Goal: Find specific page/section: Find specific page/section

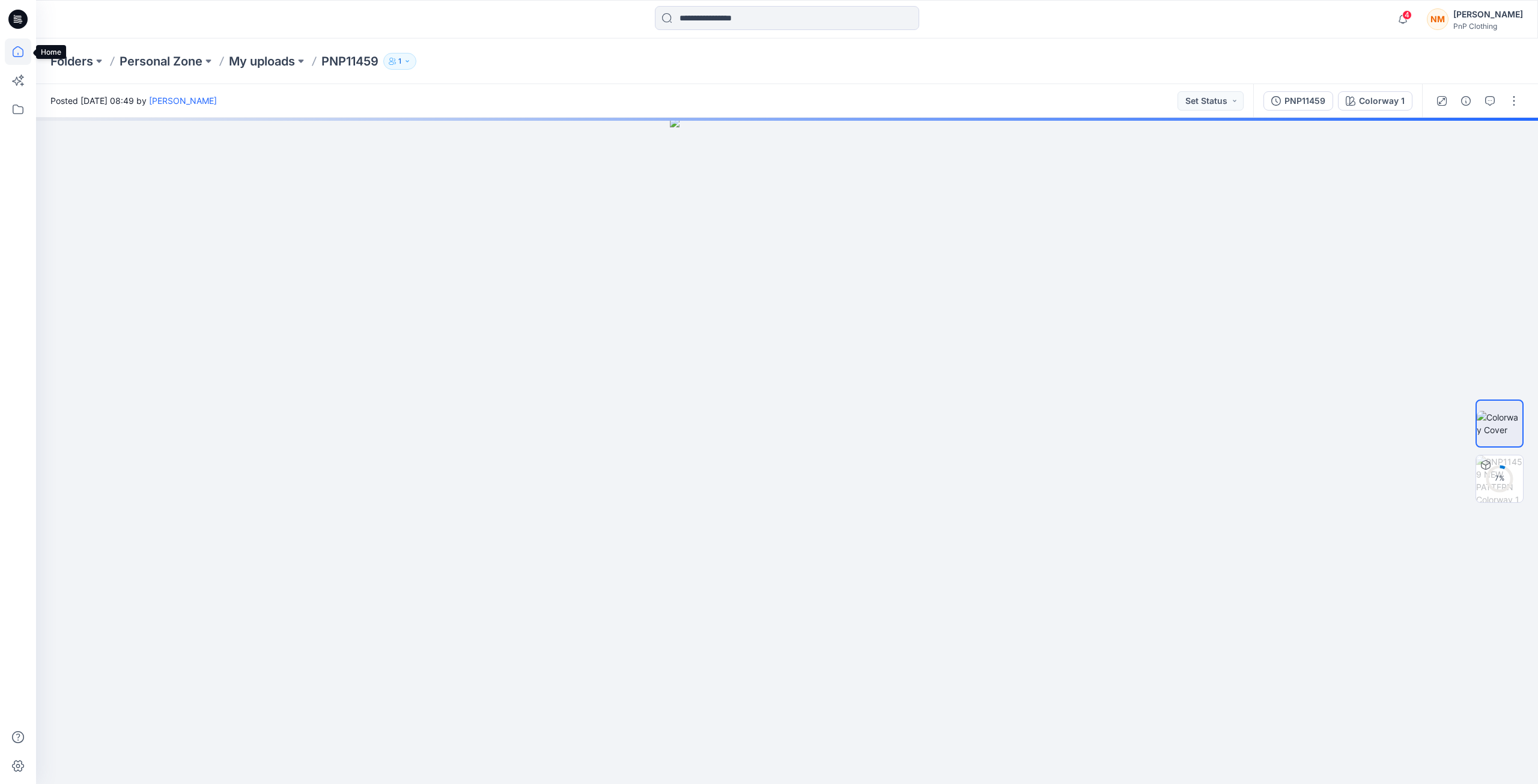
click at [14, 55] on icon at bounding box center [17, 51] width 26 height 26
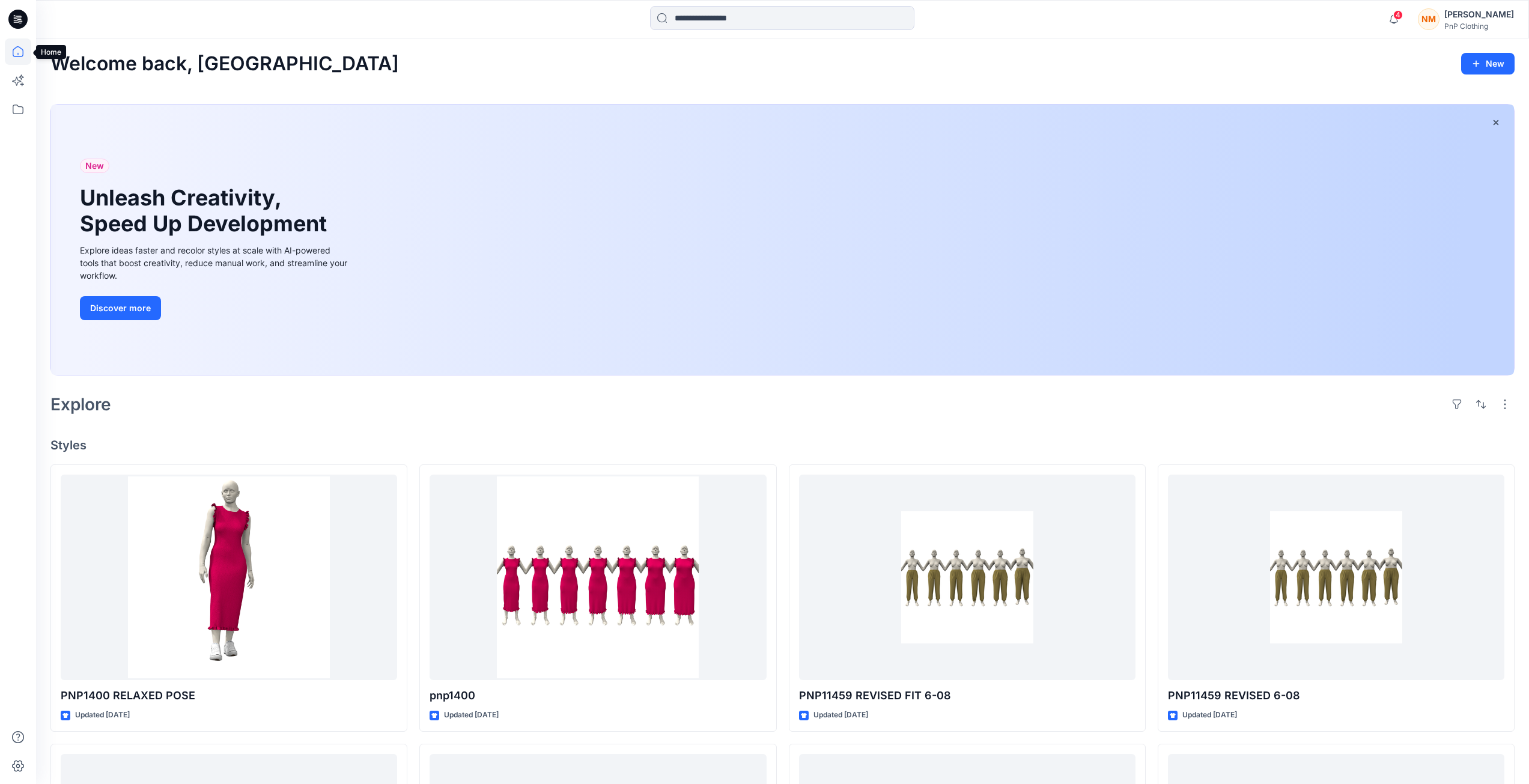
click at [22, 55] on icon at bounding box center [17, 51] width 26 height 26
click at [18, 106] on icon at bounding box center [17, 109] width 26 height 26
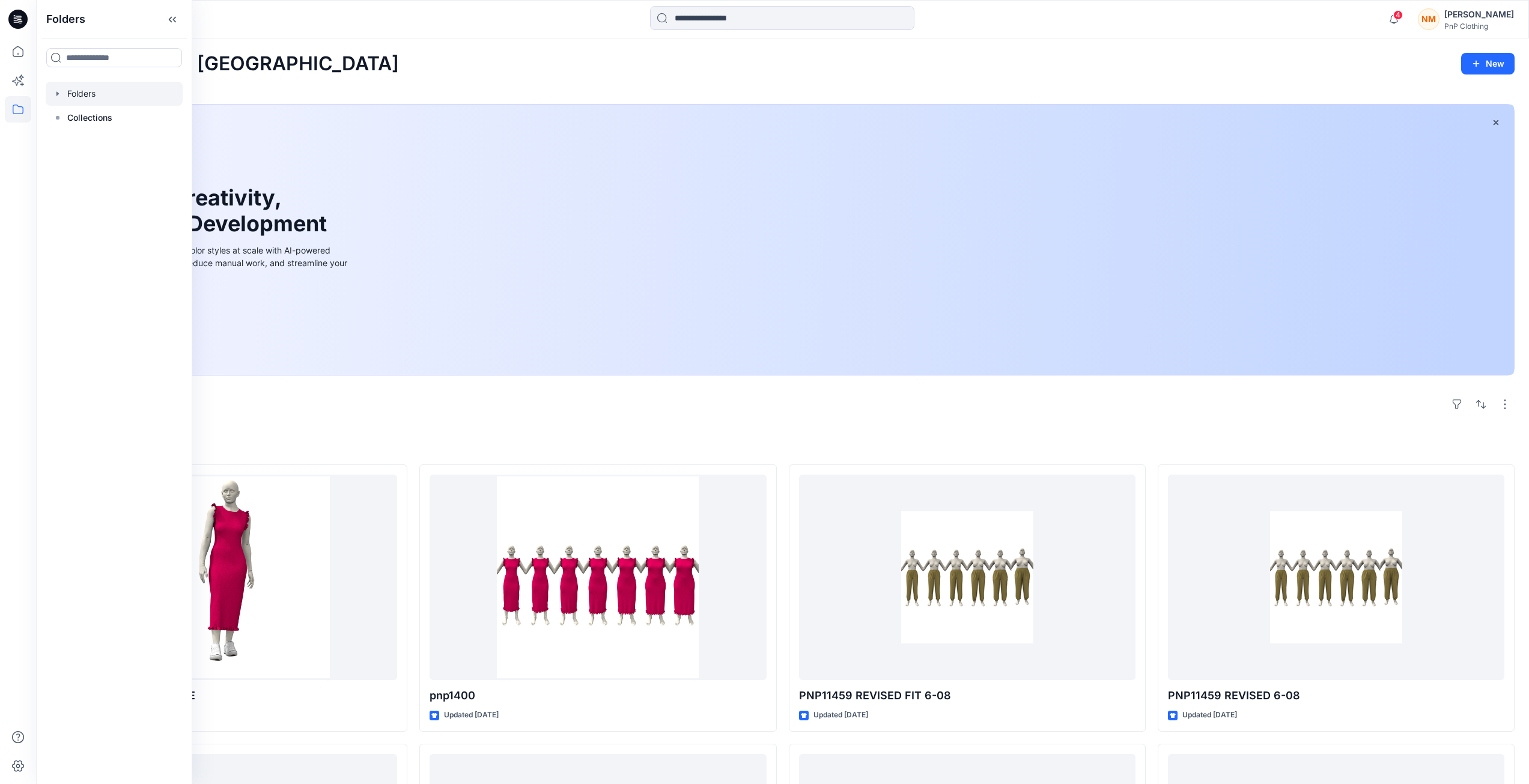
click at [91, 92] on div at bounding box center [114, 93] width 137 height 24
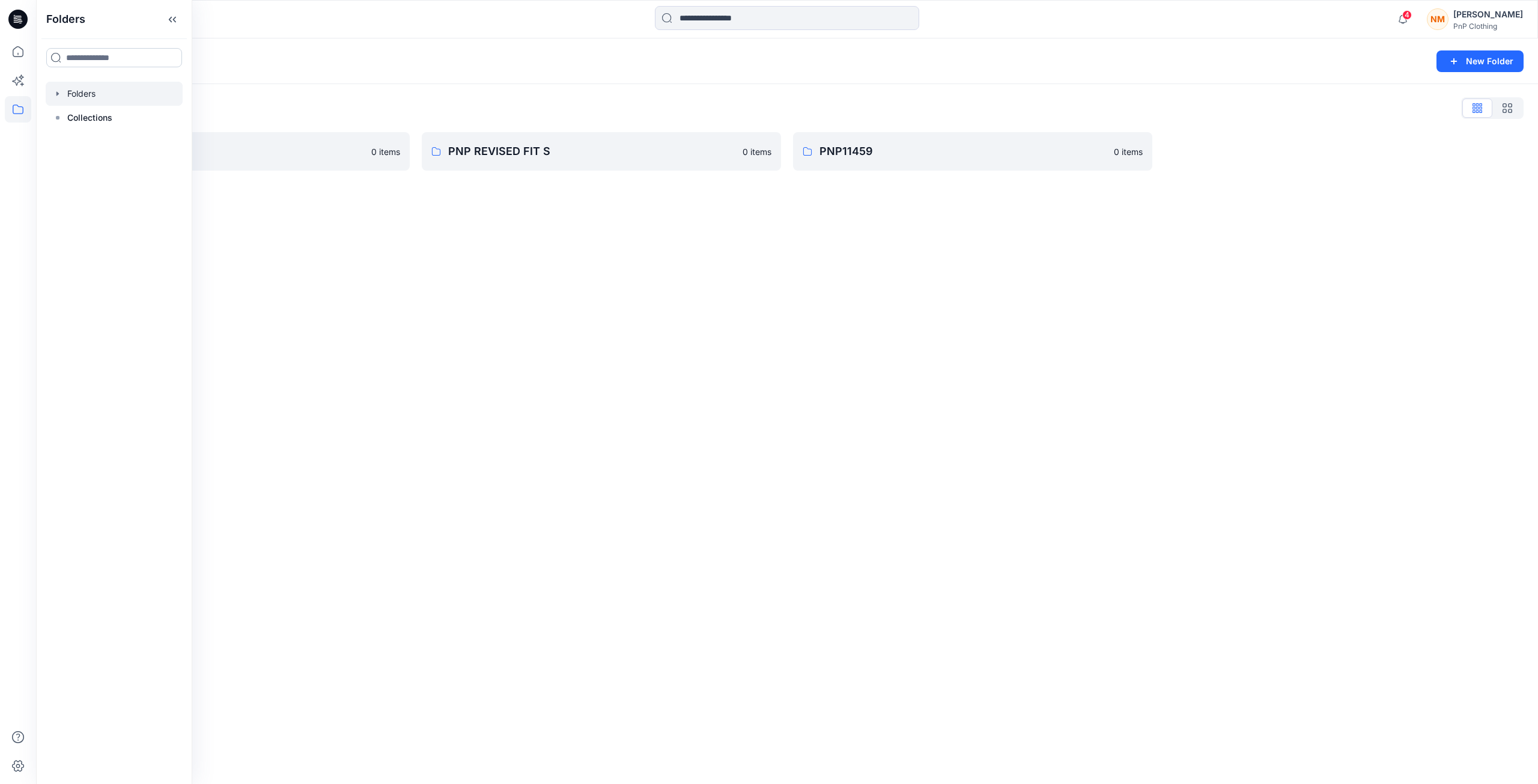
click at [92, 61] on input at bounding box center [114, 58] width 136 height 19
type input "******"
click at [157, 86] on span "Outerwear" at bounding box center [179, 84] width 44 height 10
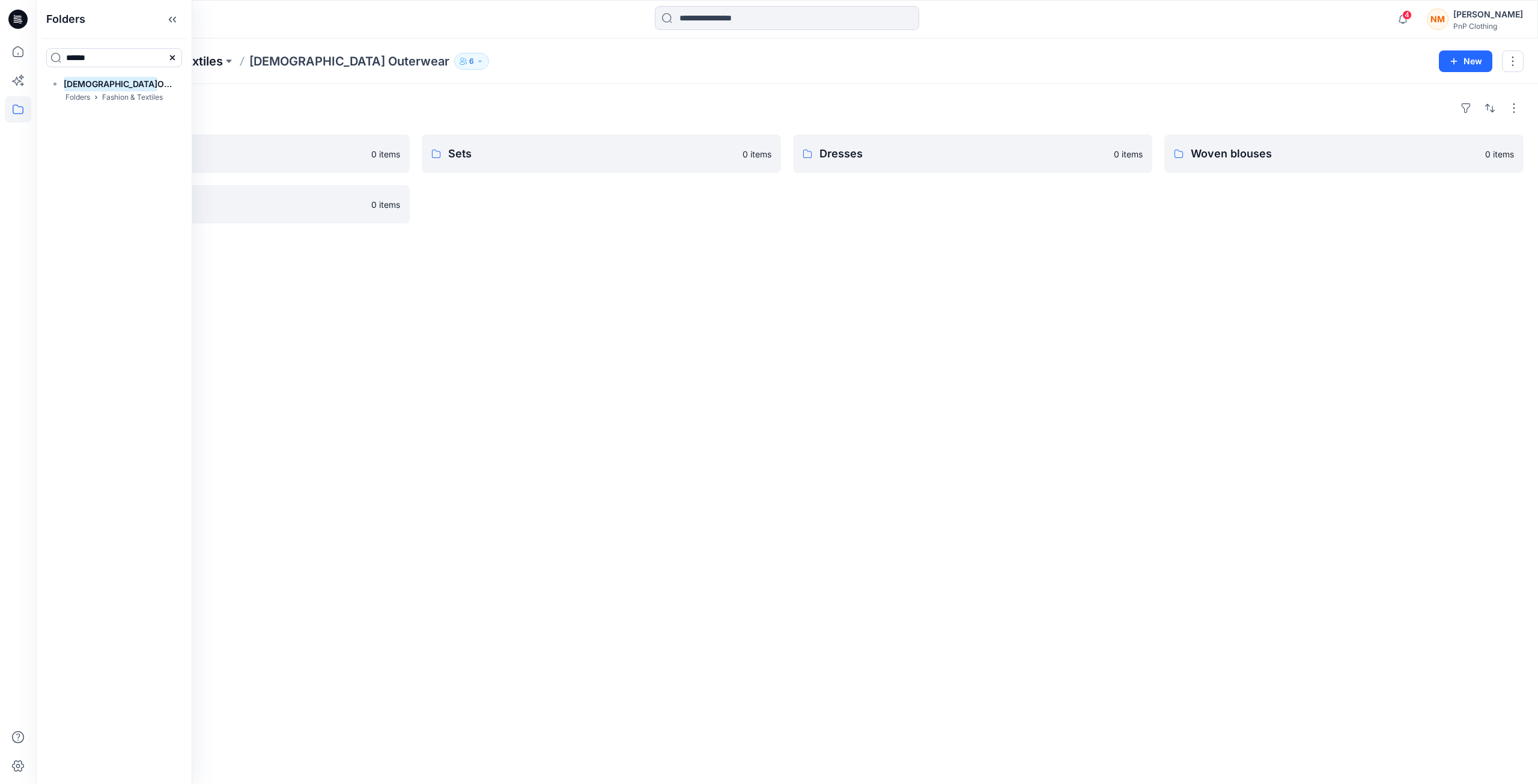
click at [211, 60] on p "Fashion & Textiles" at bounding box center [171, 61] width 103 height 17
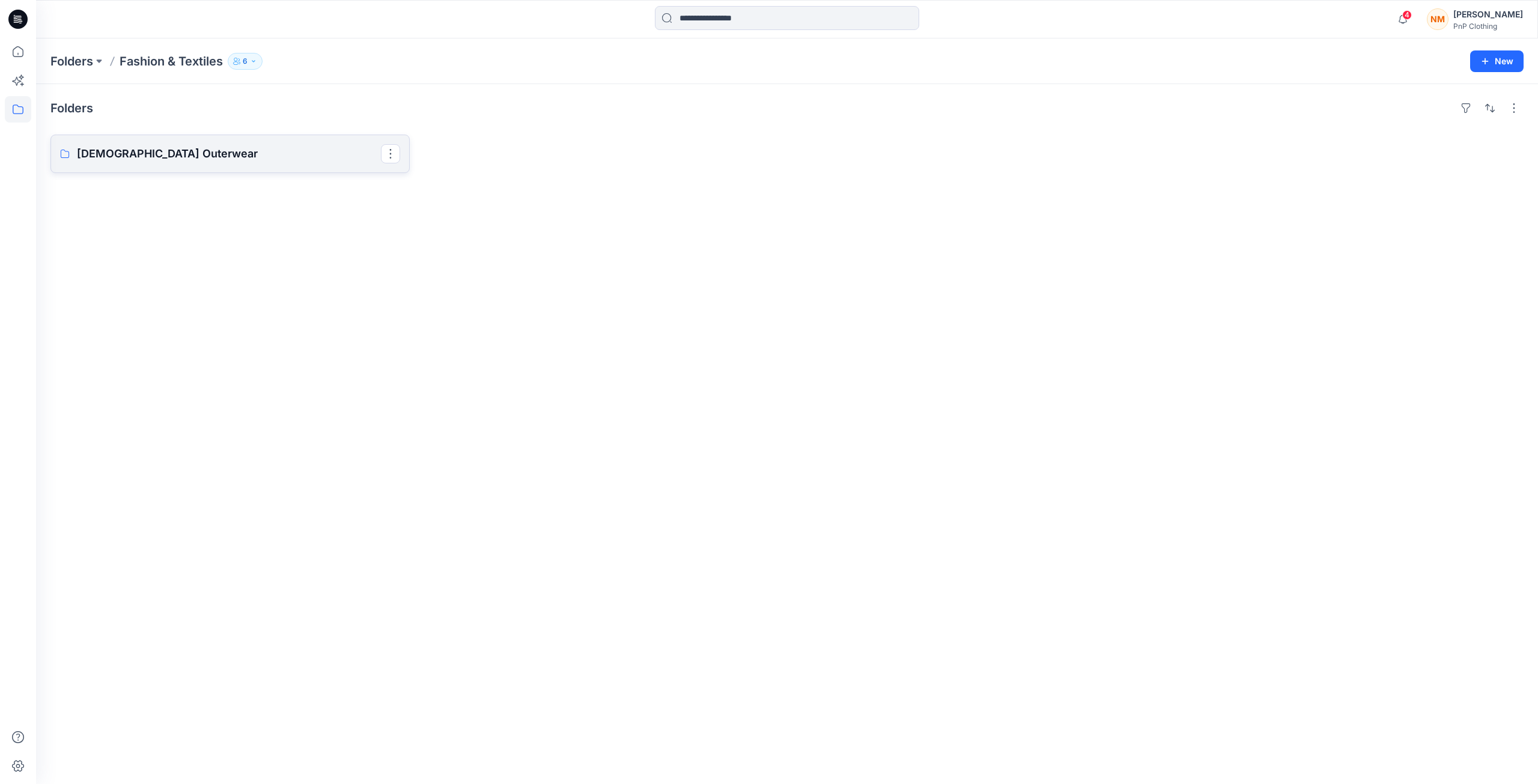
click at [148, 153] on p "[DEMOGRAPHIC_DATA] Outerwear" at bounding box center [229, 154] width 304 height 17
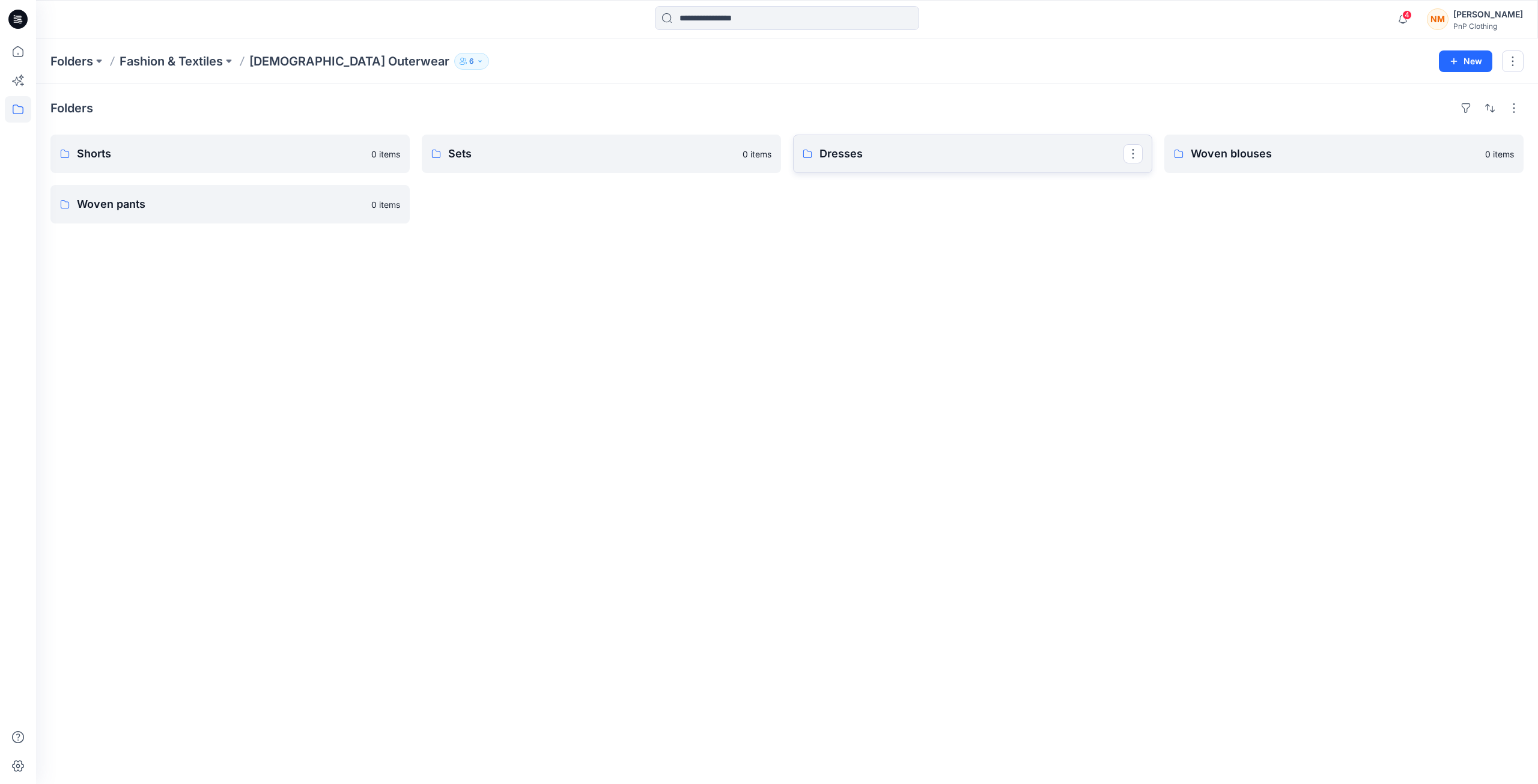
click at [846, 155] on p "Dresses" at bounding box center [971, 154] width 304 height 17
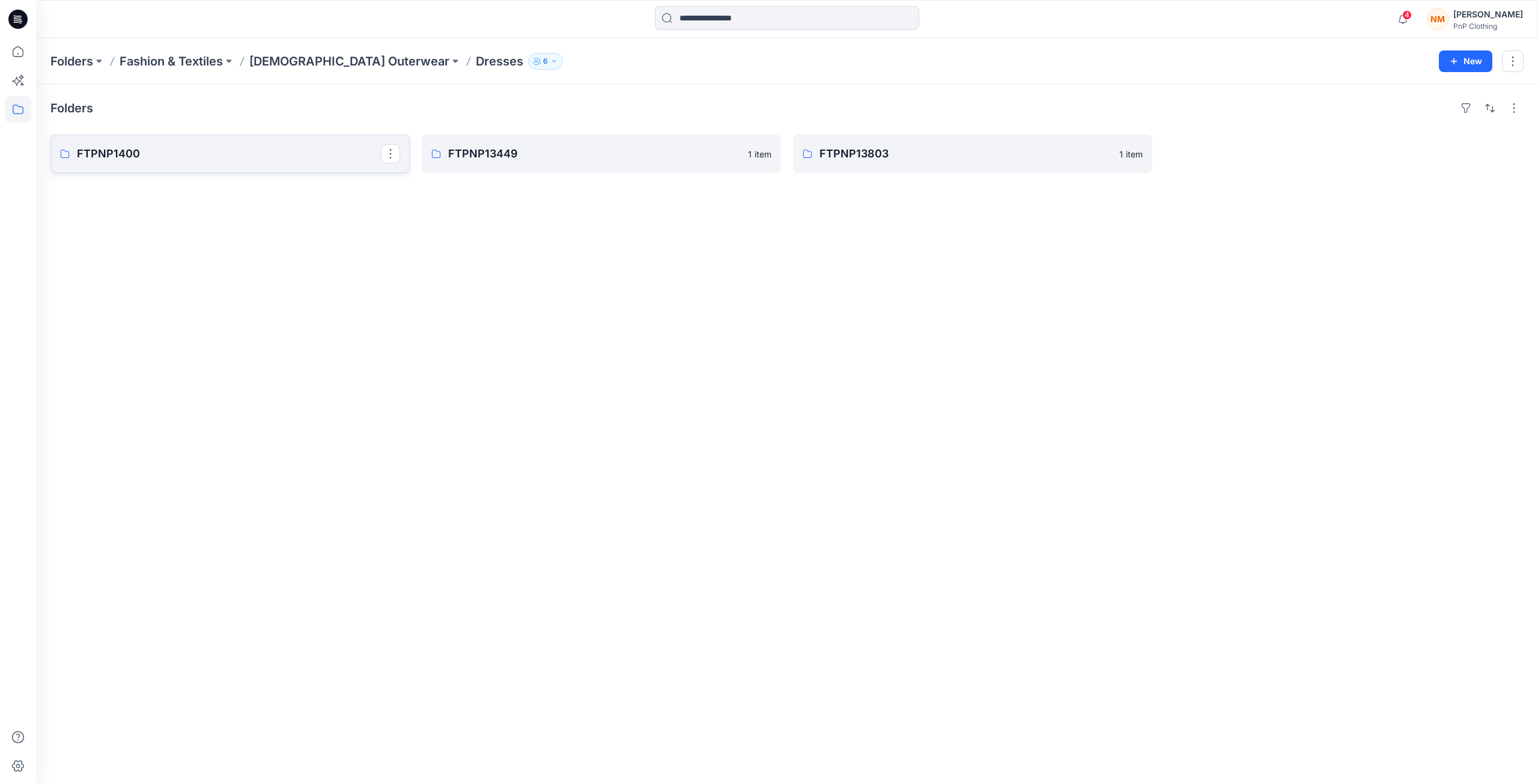
click at [110, 154] on p "FTPNP1400" at bounding box center [229, 154] width 304 height 17
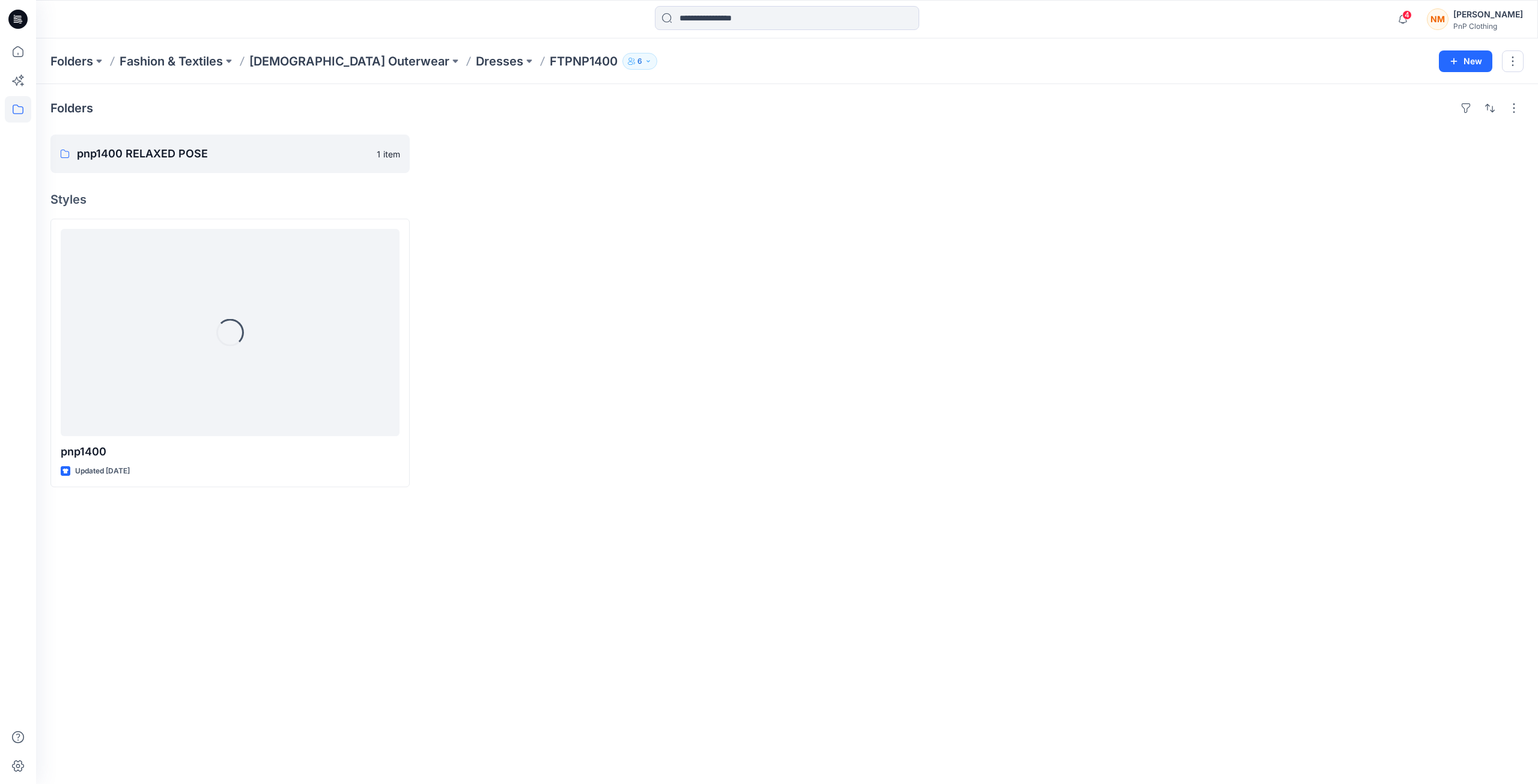
click at [550, 60] on p "FTPNP1400" at bounding box center [584, 61] width 68 height 17
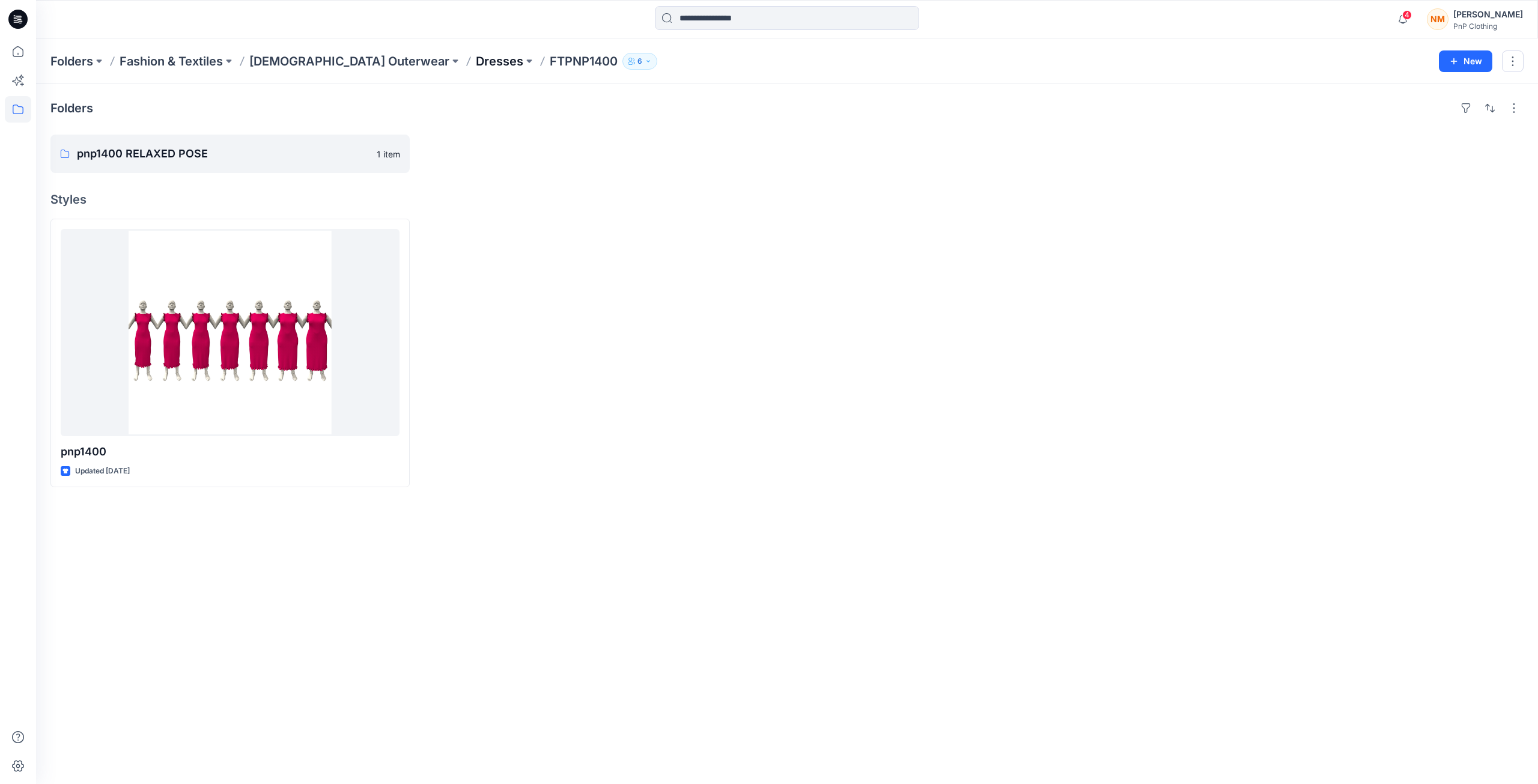
click at [475, 64] on p "Dresses" at bounding box center [499, 61] width 47 height 17
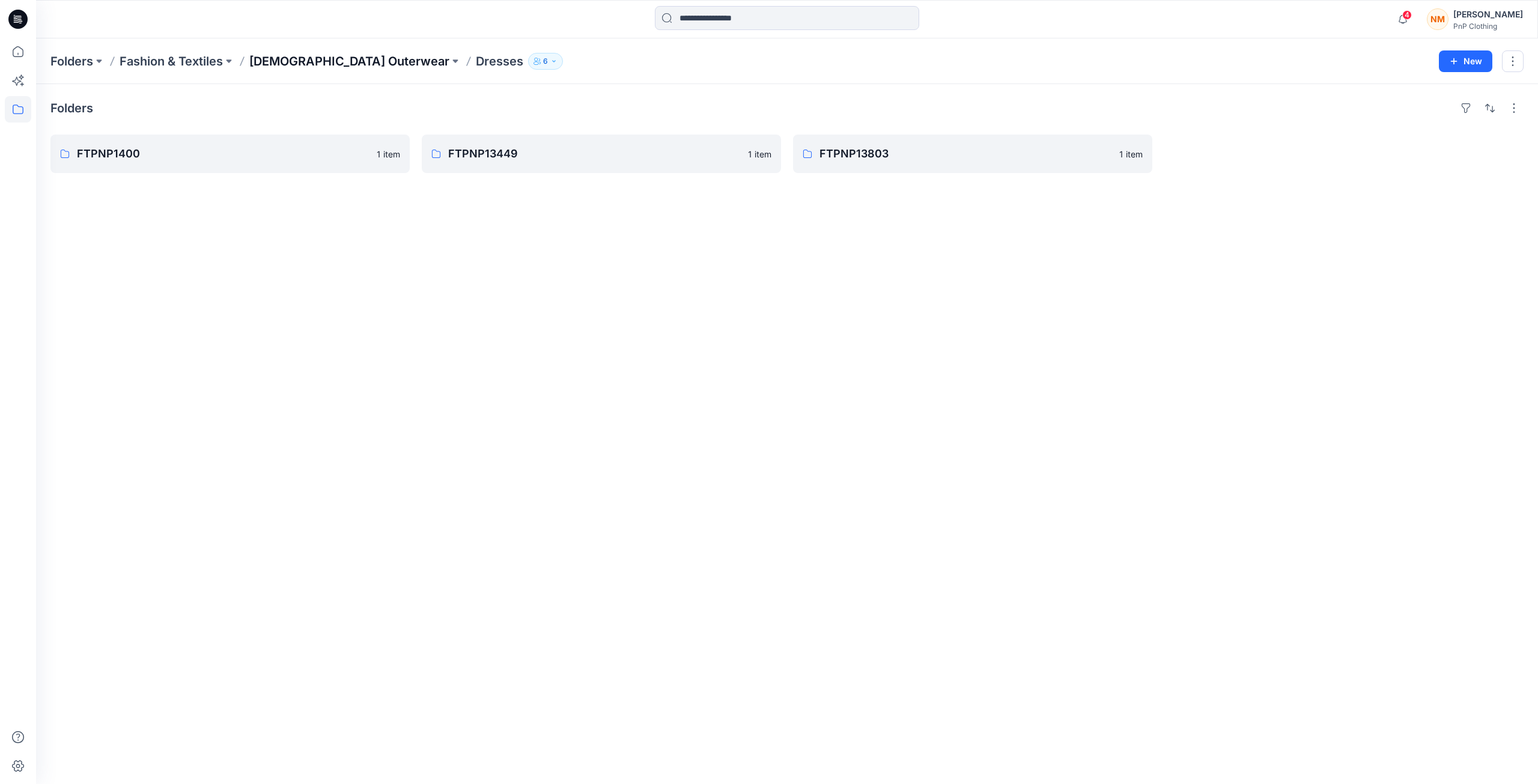
click at [325, 64] on p "[DEMOGRAPHIC_DATA] Outerwear" at bounding box center [350, 61] width 200 height 17
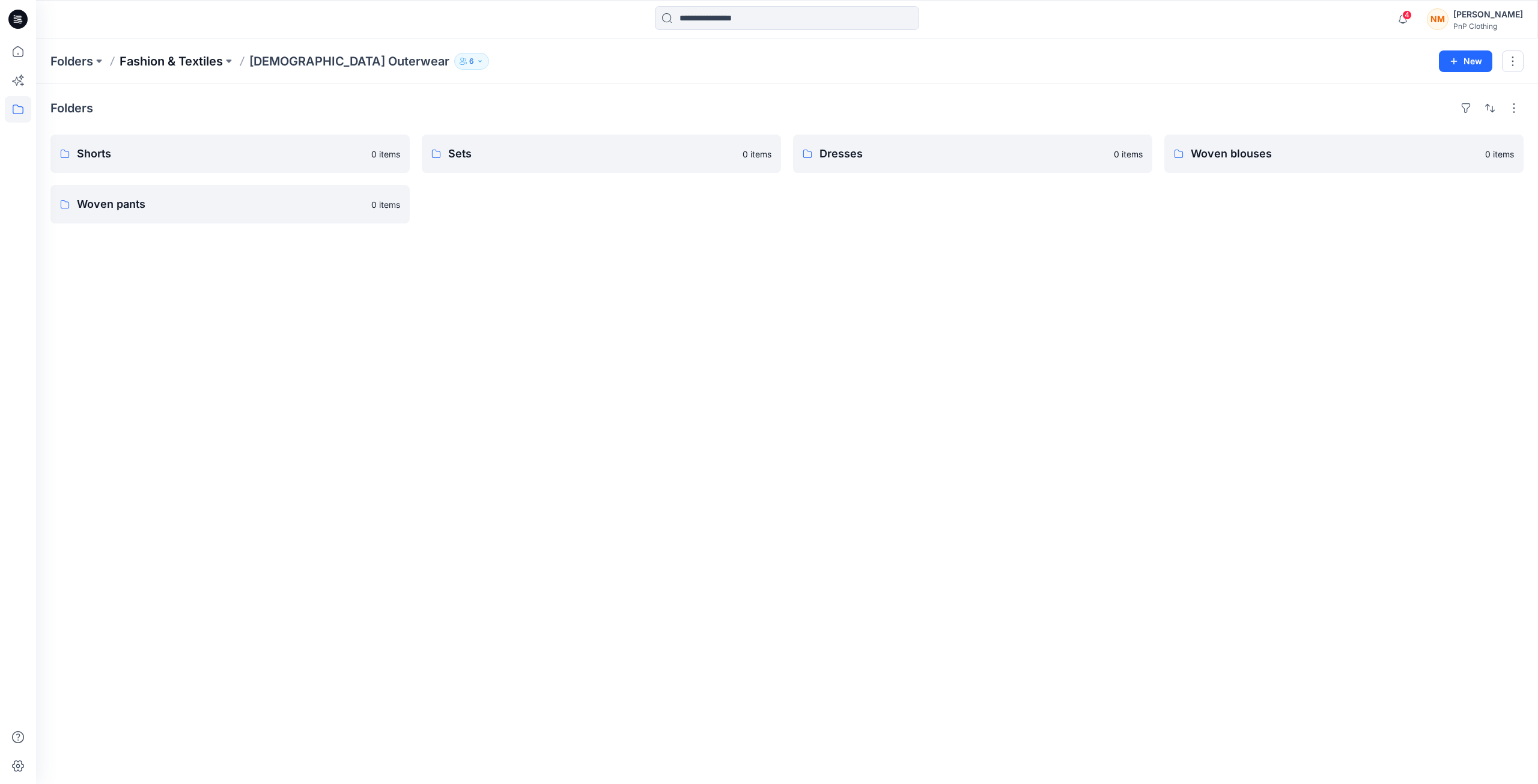
click at [203, 64] on p "Fashion & Textiles" at bounding box center [171, 61] width 103 height 17
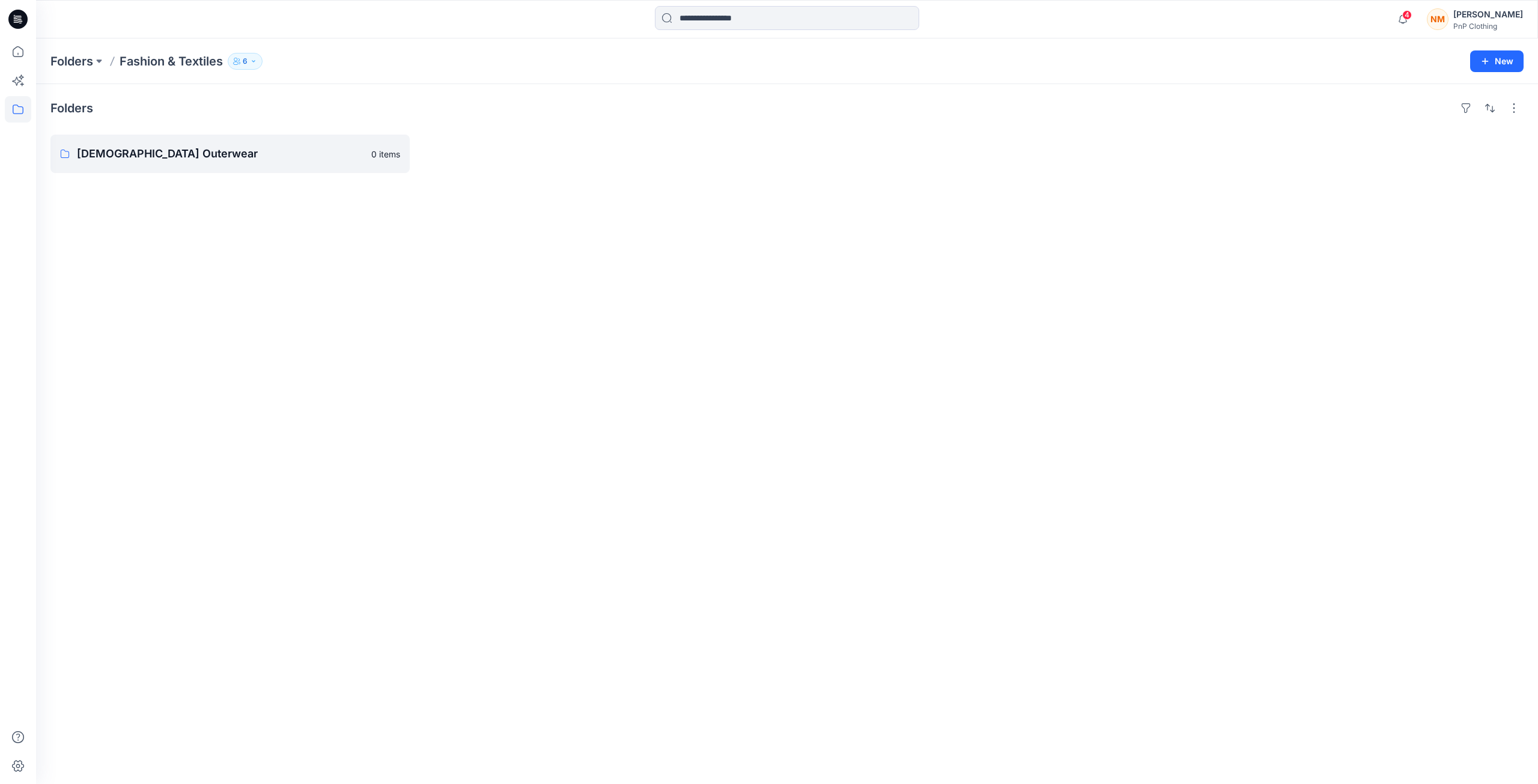
click at [222, 59] on p "Fashion & Textiles" at bounding box center [171, 61] width 103 height 17
click at [135, 156] on p "[DEMOGRAPHIC_DATA] Outerwear" at bounding box center [229, 154] width 304 height 17
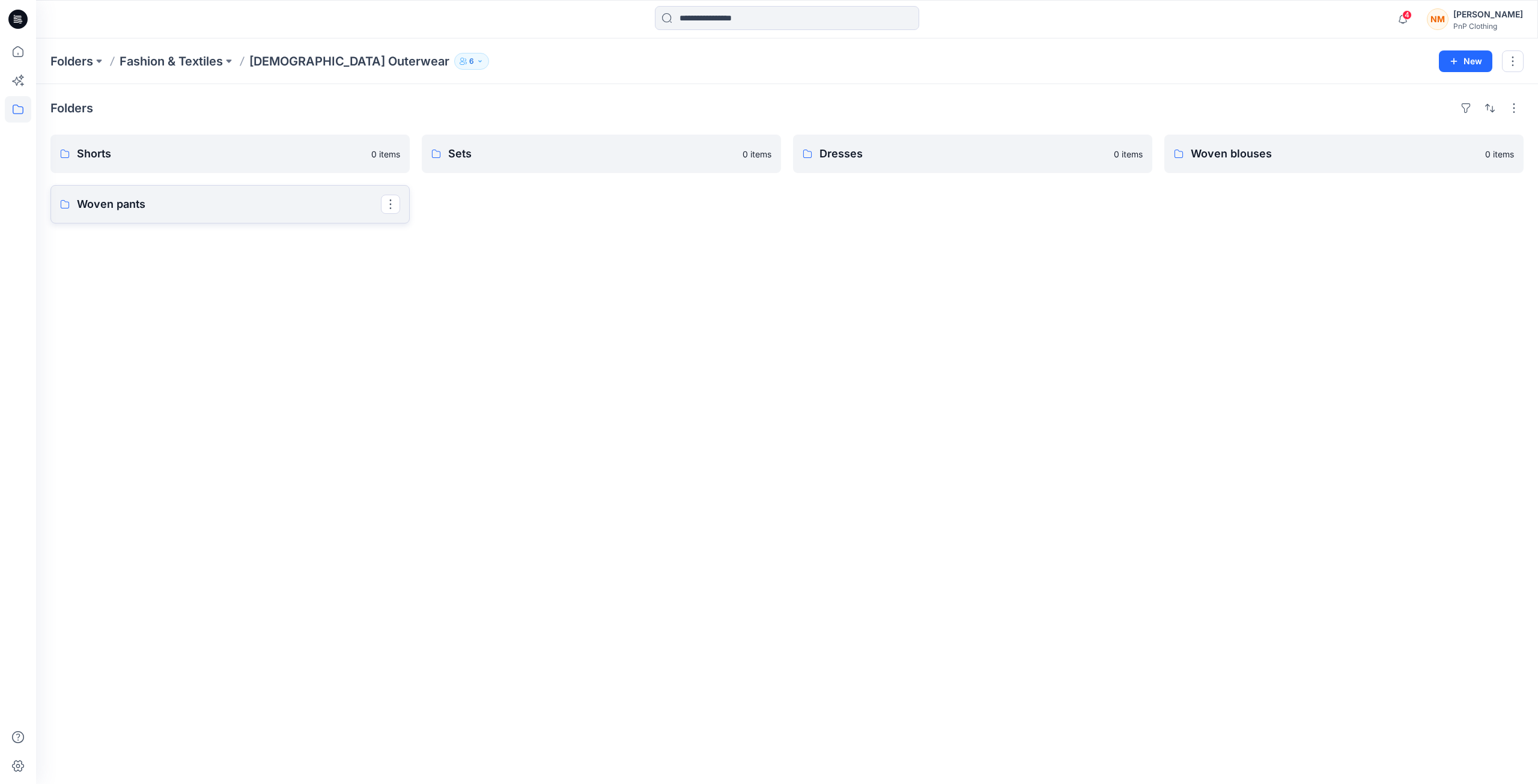
click at [126, 212] on p "Woven pants" at bounding box center [229, 204] width 304 height 17
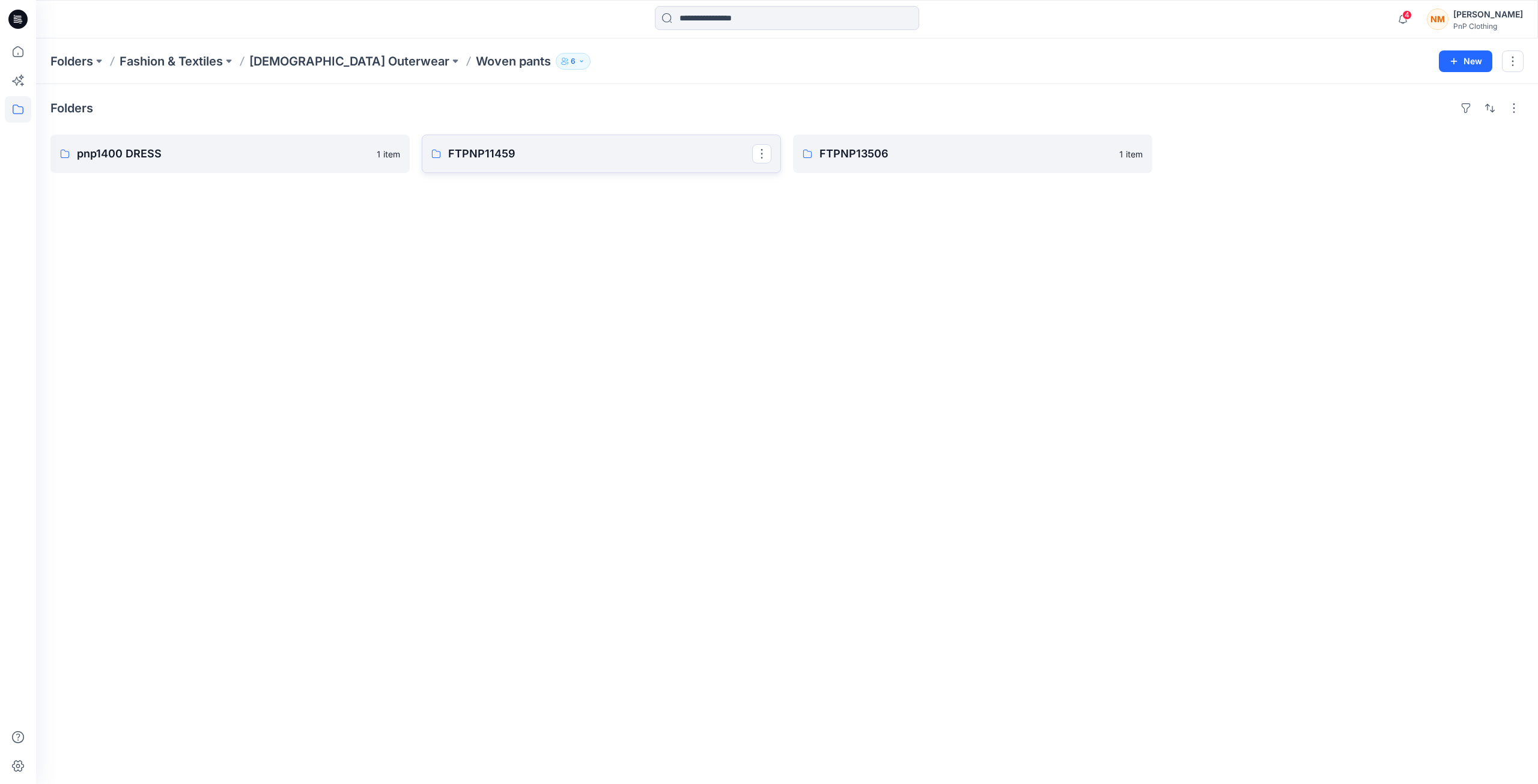
click at [537, 155] on p "FTPNP11459" at bounding box center [600, 154] width 304 height 17
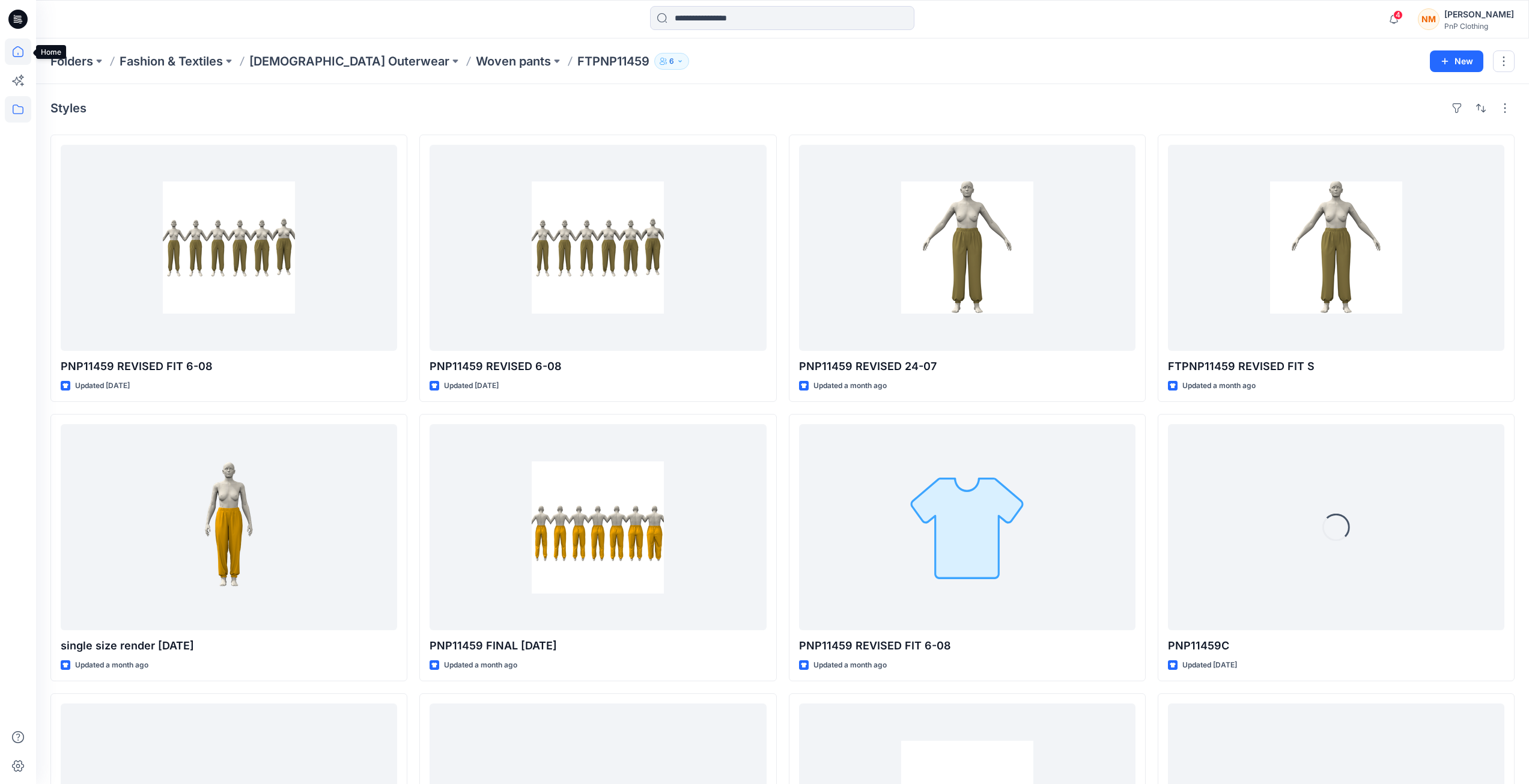
click at [24, 52] on icon at bounding box center [17, 51] width 26 height 26
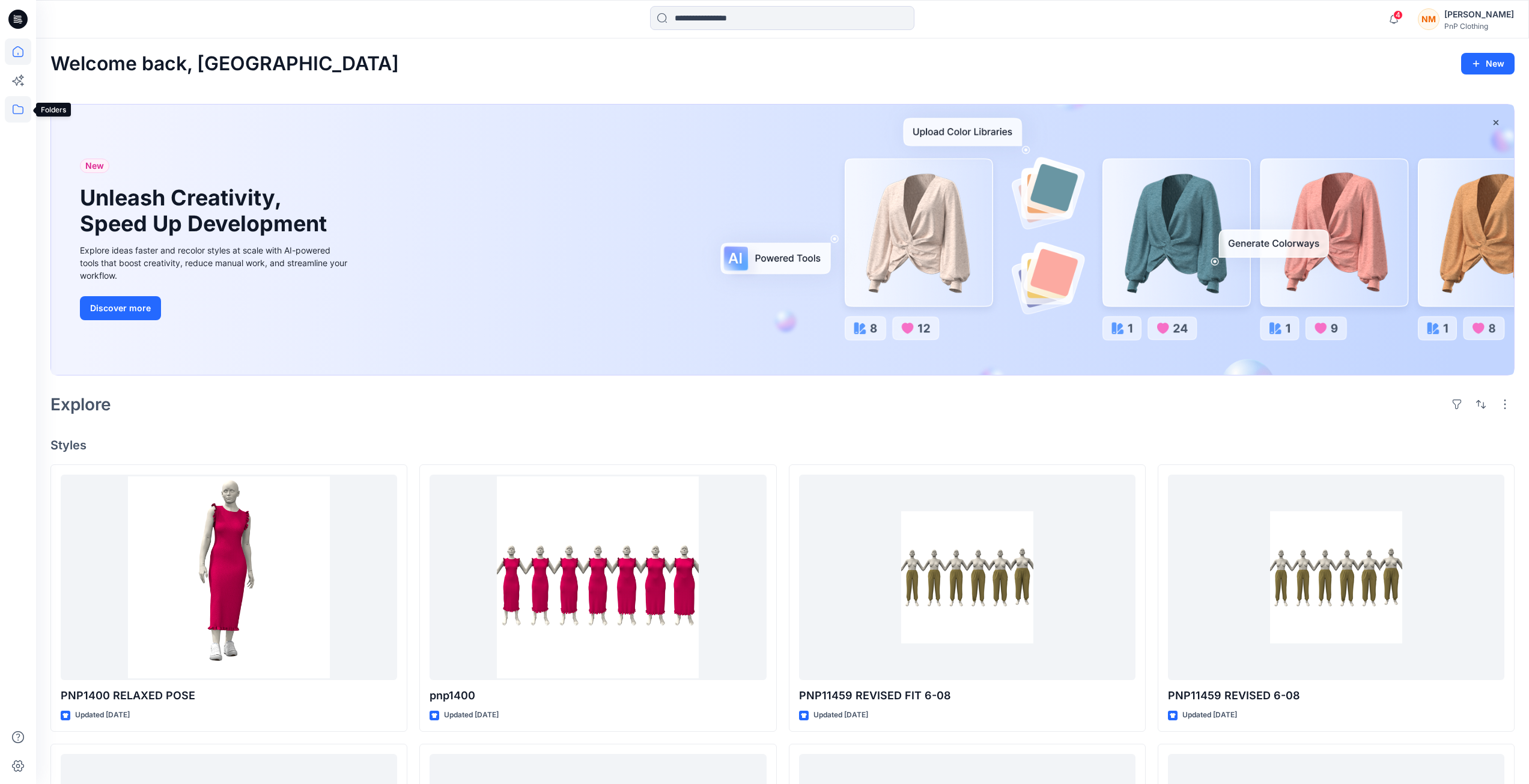
click at [29, 110] on icon at bounding box center [17, 109] width 26 height 26
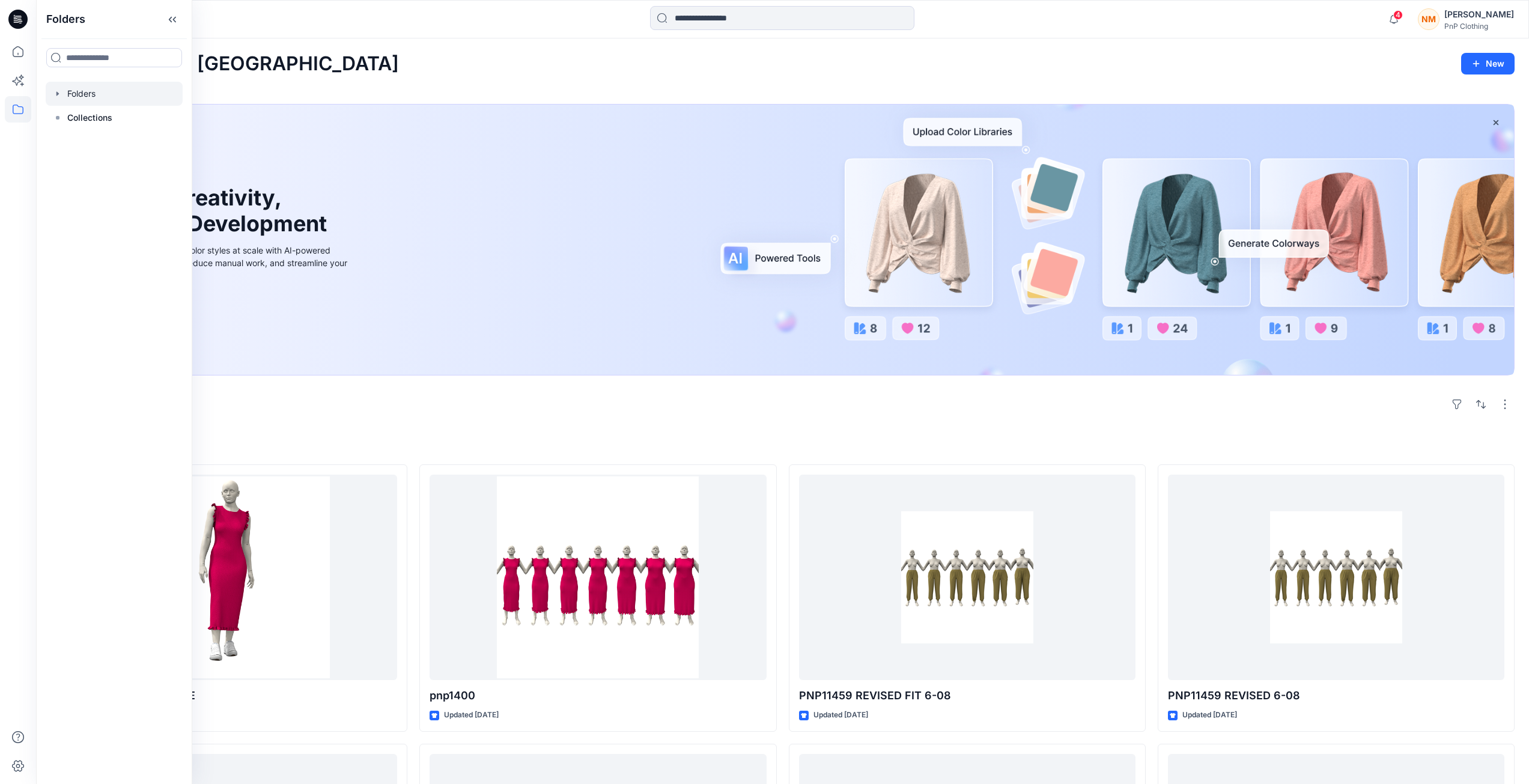
click at [103, 98] on div at bounding box center [114, 93] width 137 height 24
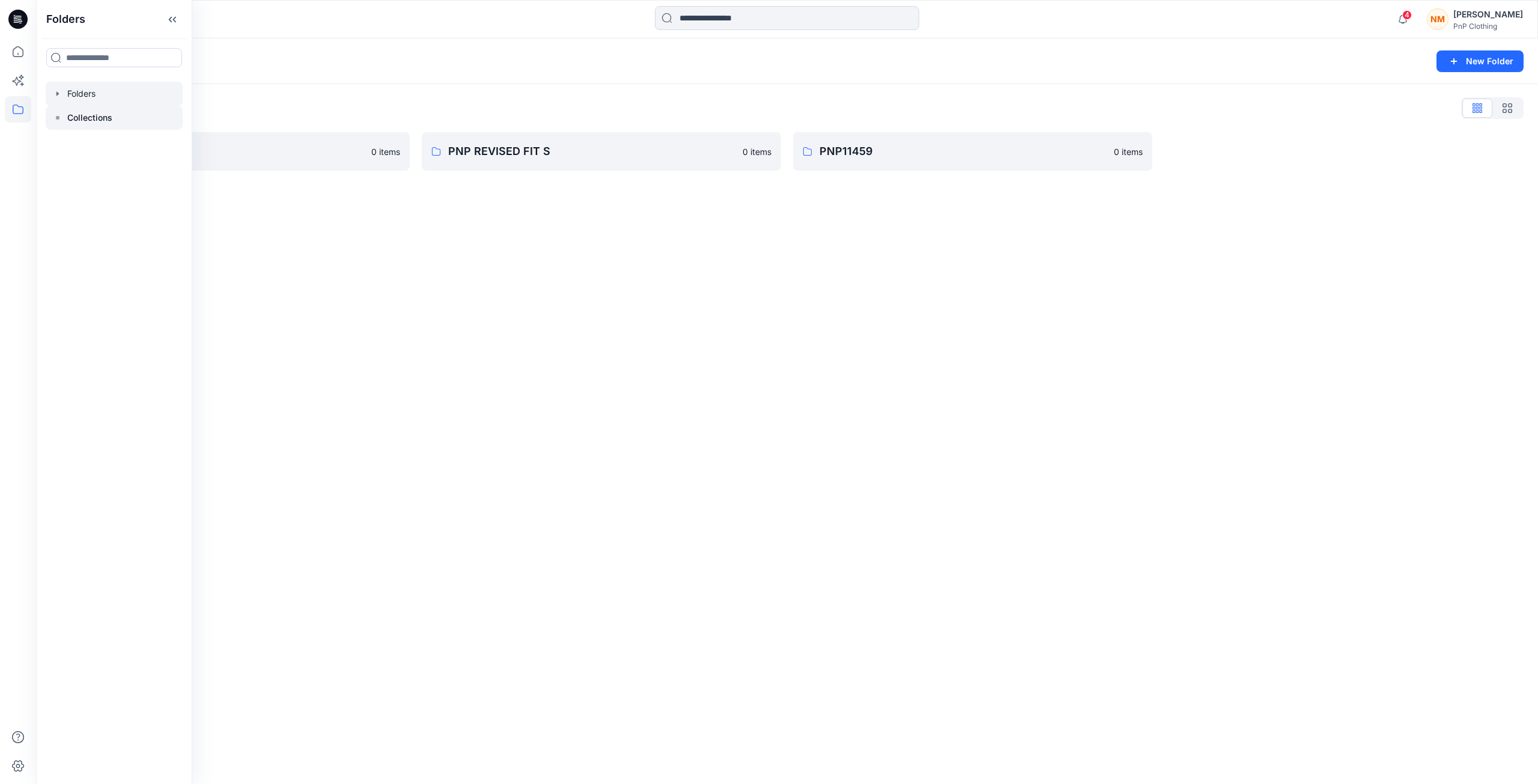
click at [90, 119] on p "Collections" at bounding box center [90, 117] width 45 height 14
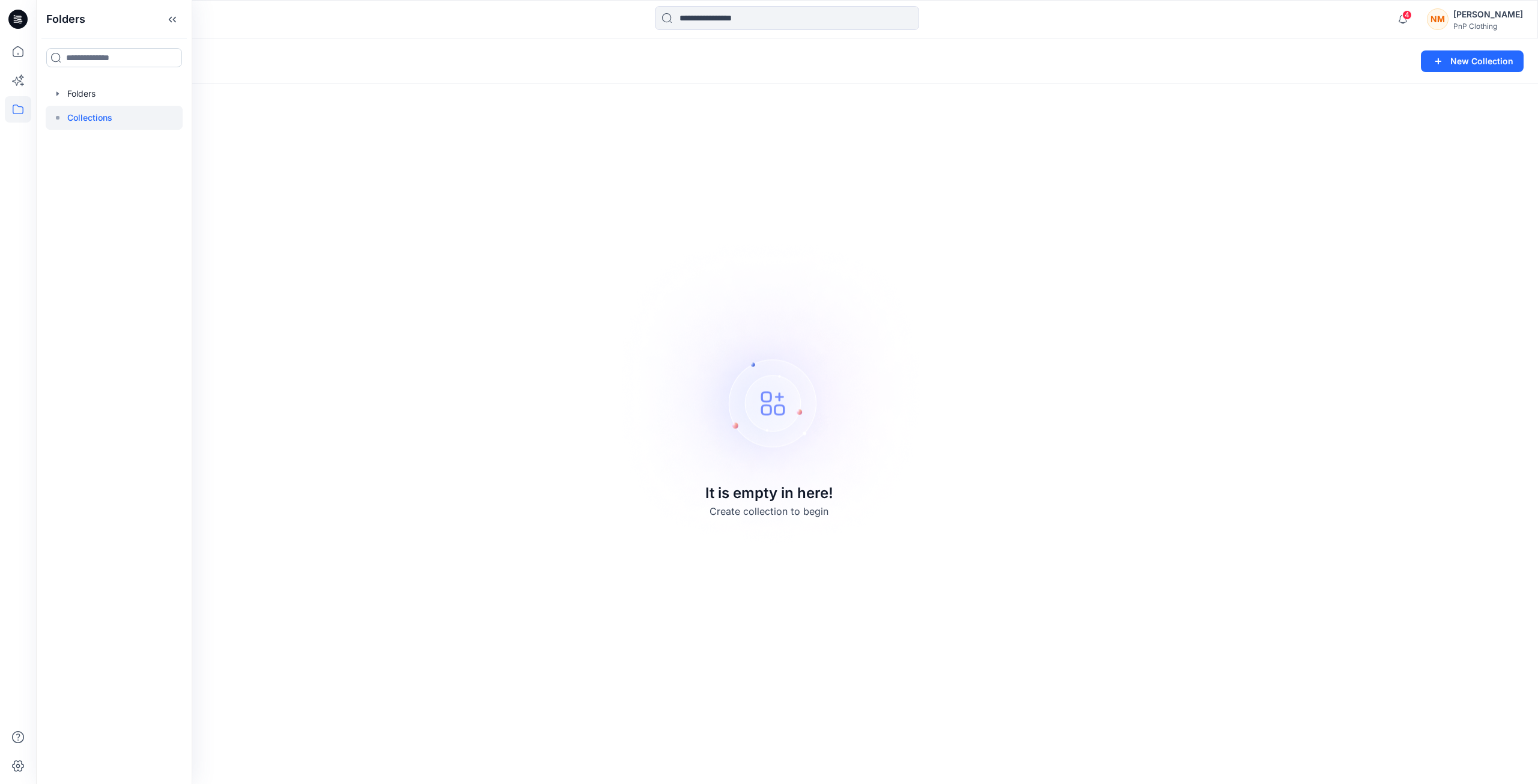
click at [71, 60] on input at bounding box center [114, 58] width 136 height 19
click at [18, 107] on icon at bounding box center [17, 109] width 26 height 26
click at [121, 58] on button at bounding box center [121, 61] width 12 height 17
click at [25, 49] on icon at bounding box center [17, 51] width 26 height 26
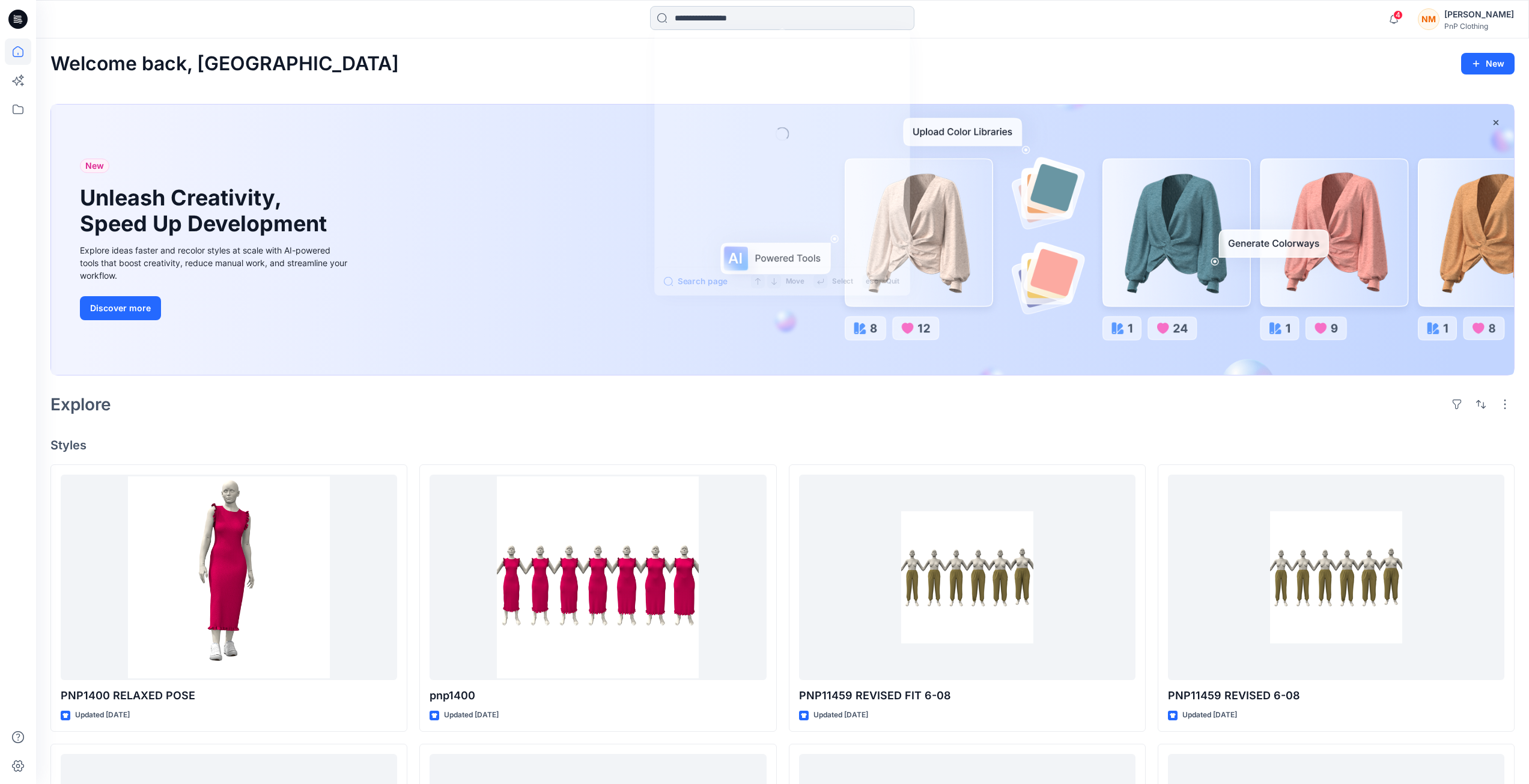
click at [700, 21] on input at bounding box center [782, 17] width 264 height 24
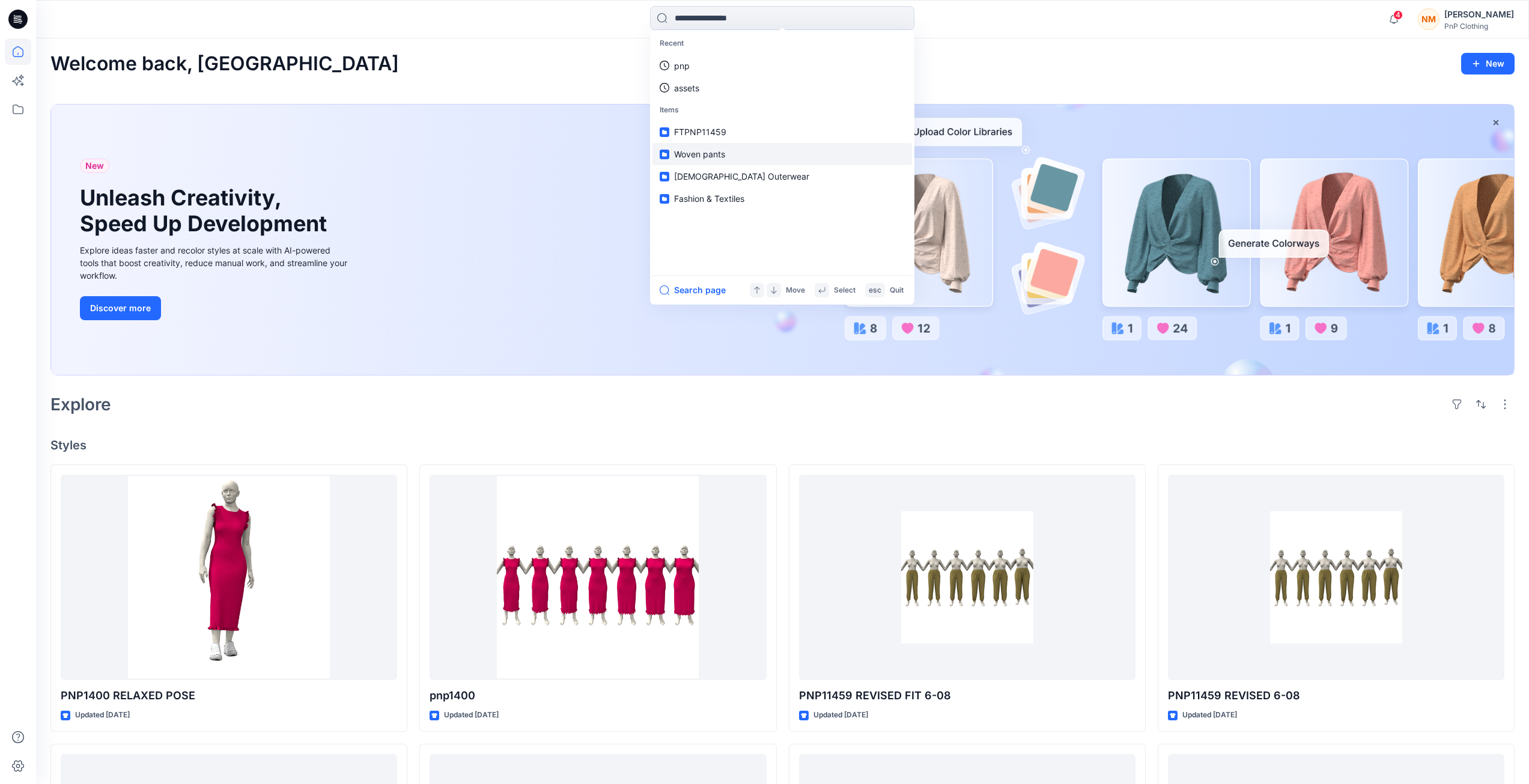
click at [690, 156] on span "Woven pants" at bounding box center [699, 154] width 51 height 10
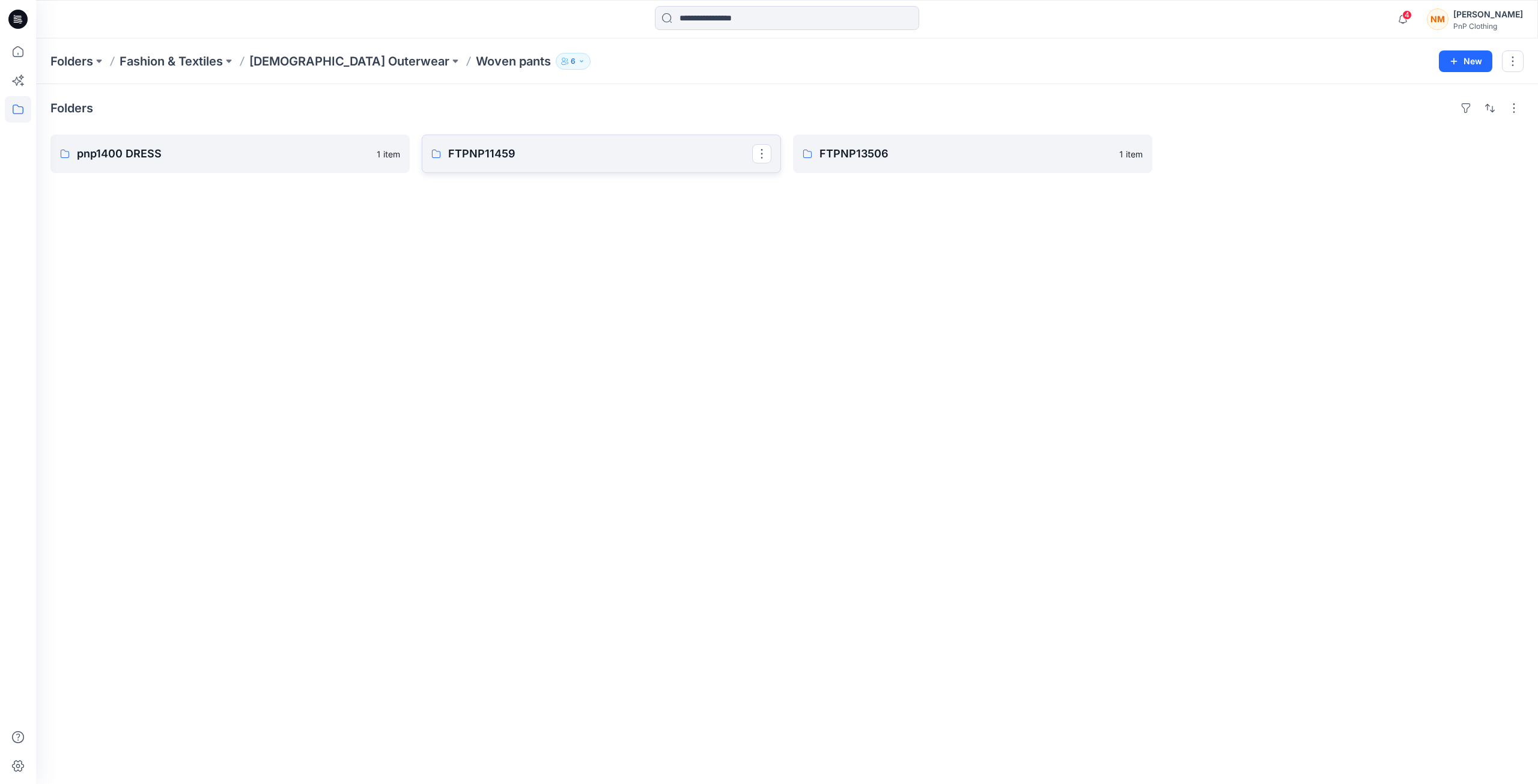
click at [535, 164] on link "FTPNP11459" at bounding box center [601, 154] width 359 height 38
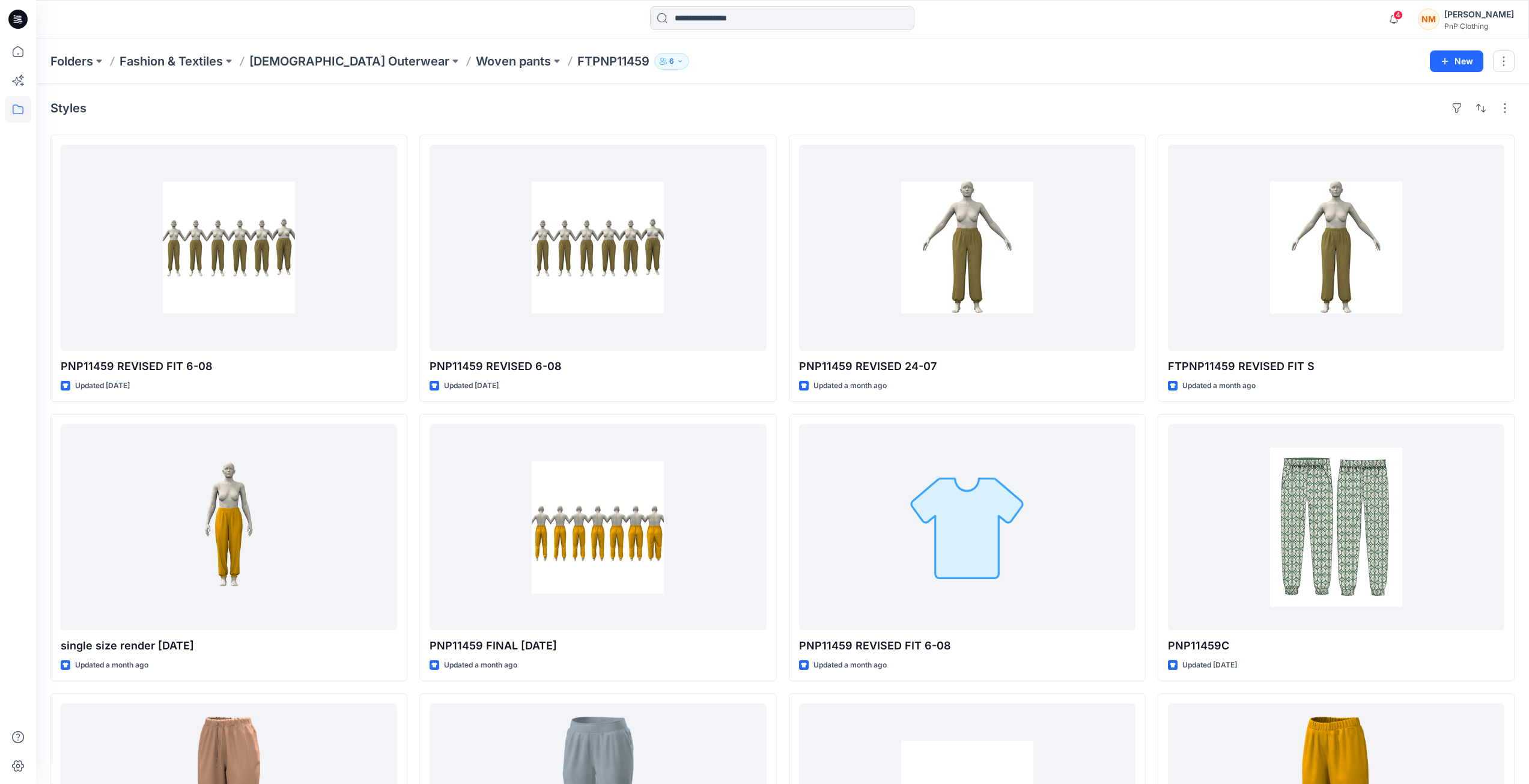
click at [734, 86] on div "Styles PNP11459 REVISED FIT 6-08 Updated [DATE] single size render [DATE] Updat…" at bounding box center [782, 669] width 1492 height 1171
click at [18, 54] on icon at bounding box center [17, 54] width 1 height 3
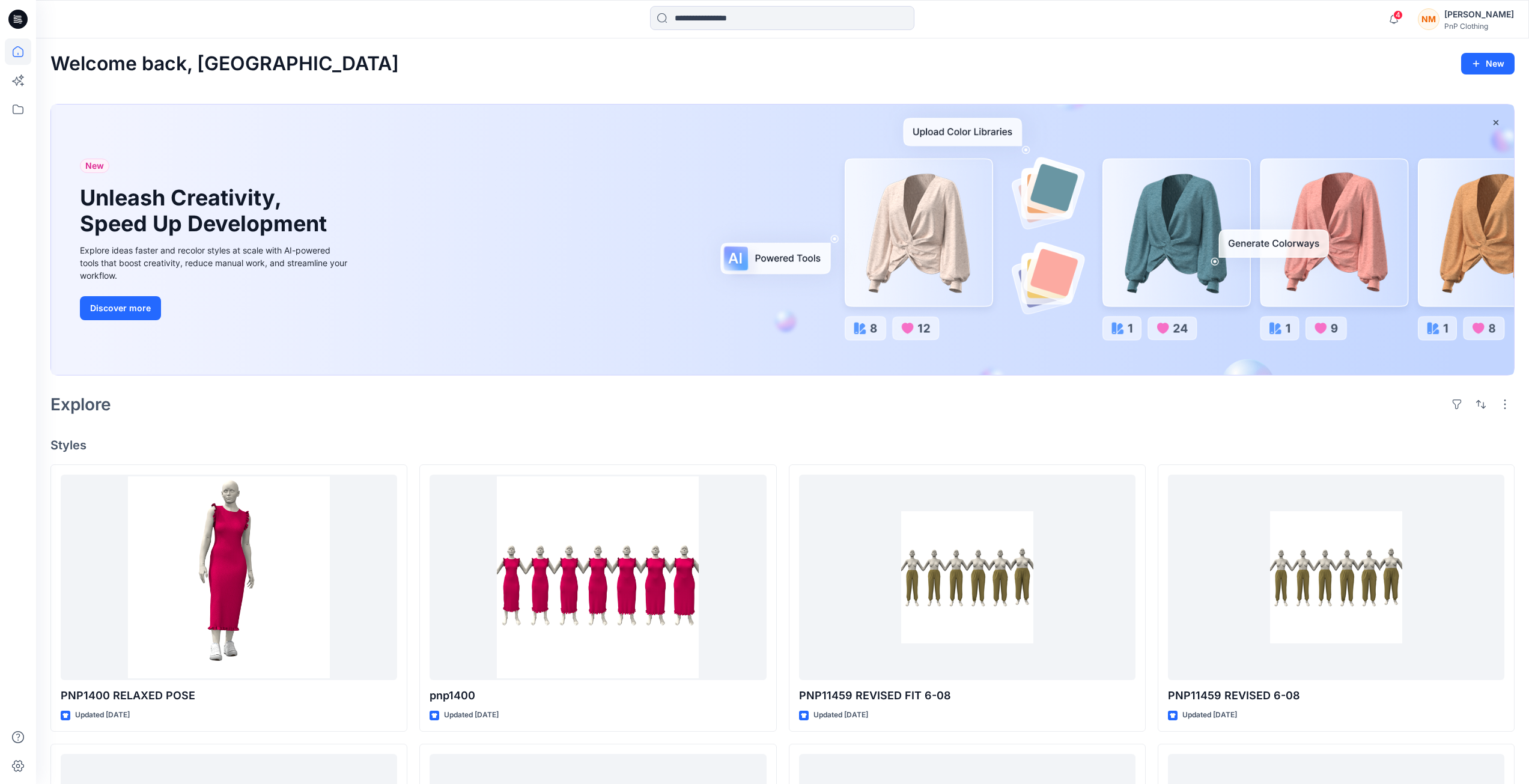
click at [17, 53] on icon at bounding box center [17, 51] width 26 height 26
click at [492, 53] on div "Welcome back, [GEOGRAPHIC_DATA] New" at bounding box center [782, 64] width 1464 height 22
click at [374, 198] on div "New Unleash Creativity, Speed Up Development Explore ideas faster and recolor s…" at bounding box center [783, 239] width 1463 height 270
